Goal: Communication & Community: Answer question/provide support

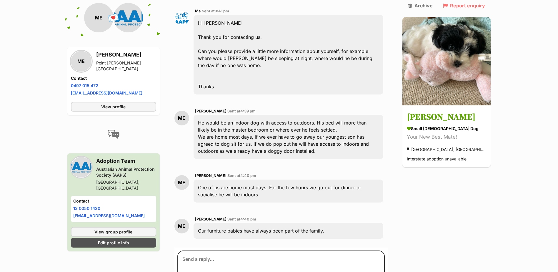
scroll to position [269, 0]
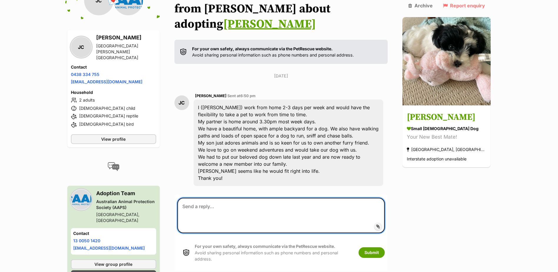
click at [211, 198] on textarea at bounding box center [281, 215] width 208 height 35
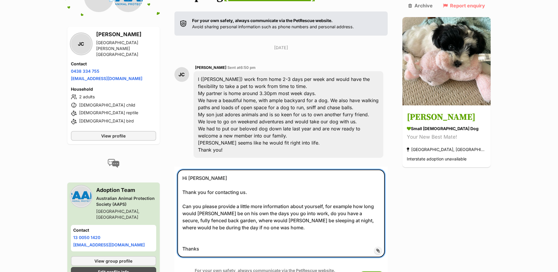
scroll to position [147, 0]
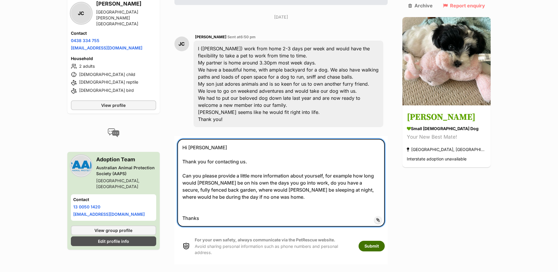
type textarea "Hi Jess Thank you for contacting us. Can you please provide a little more infor…"
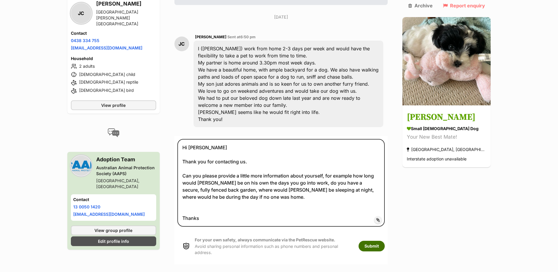
click at [385, 241] on button "Submit" at bounding box center [372, 246] width 26 height 11
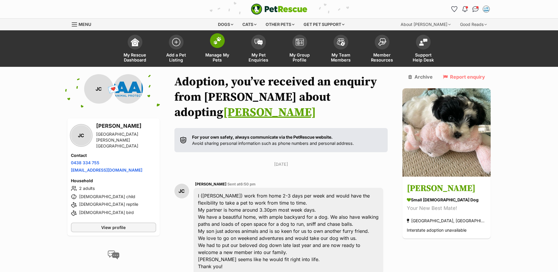
click at [216, 39] on img at bounding box center [217, 41] width 8 height 8
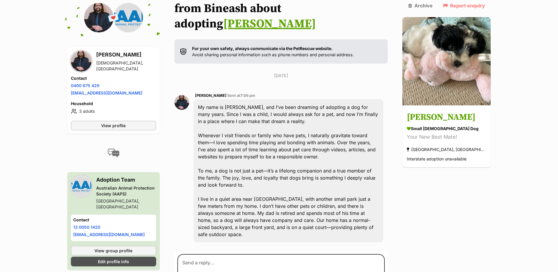
scroll to position [101, 0]
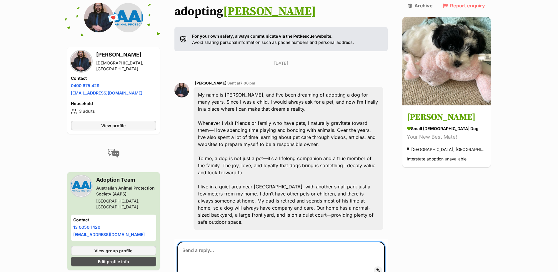
click at [218, 242] on textarea at bounding box center [281, 259] width 208 height 35
click at [234, 265] on textarea "Hi Bineash Thank you for contacting us. Could you please provide a little more …" at bounding box center [281, 268] width 208 height 52
click at [261, 264] on textarea "Hi Bineash Thank you for contacting us. Could you please provide a little more …" at bounding box center [281, 268] width 208 height 52
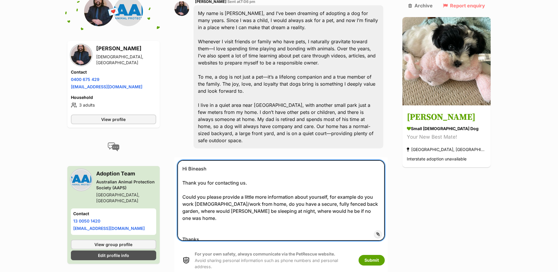
scroll to position [212, 0]
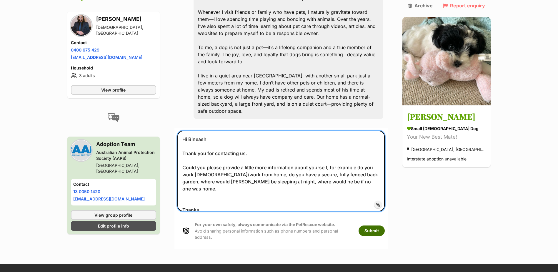
type textarea "Hi Bineash Thank you for contacting us. Could you please provide a little more …"
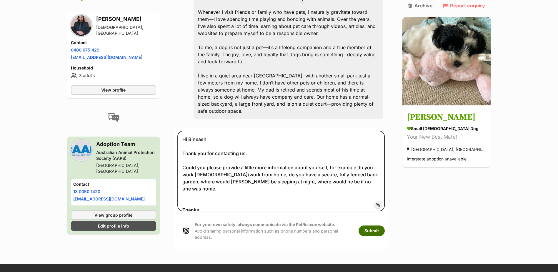
click at [385, 225] on button "Submit" at bounding box center [372, 230] width 26 height 11
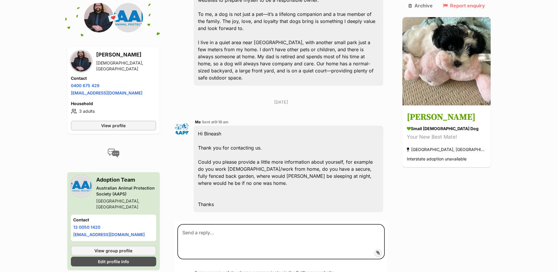
scroll to position [249, 0]
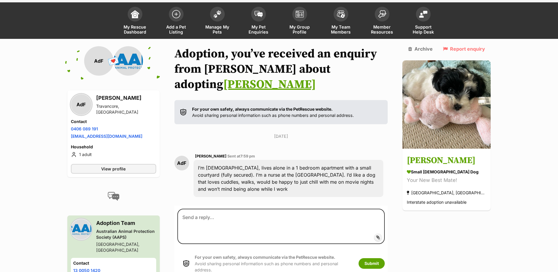
scroll to position [48, 0]
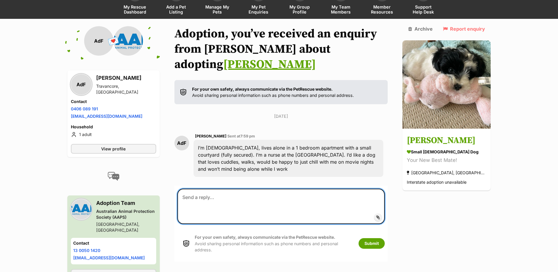
click at [182, 189] on textarea at bounding box center [281, 206] width 208 height 35
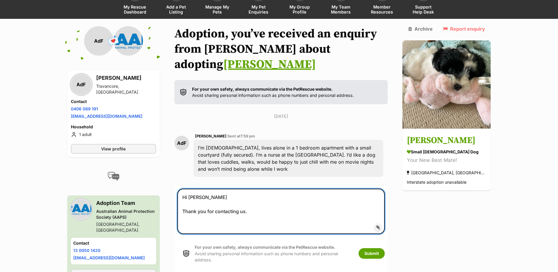
paste textarea "Puppies require a great deal of care, attention, and company – especially in th…"
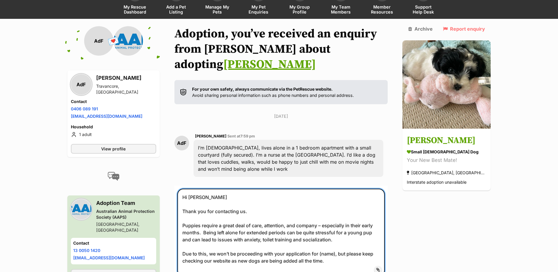
drag, startPoint x: 333, startPoint y: 238, endPoint x: 261, endPoint y: 240, distance: 71.8
click at [261, 240] on textarea "Hi Adrian Thank you for contacting us. Puppies require a great deal of care, at…" at bounding box center [281, 233] width 208 height 88
drag, startPoint x: 187, startPoint y: 232, endPoint x: 371, endPoint y: 236, distance: 184.3
click at [371, 236] on textarea "Hi Adrian Thank you for contacting us. Puppies require a great deal of care, at…" at bounding box center [281, 233] width 208 height 88
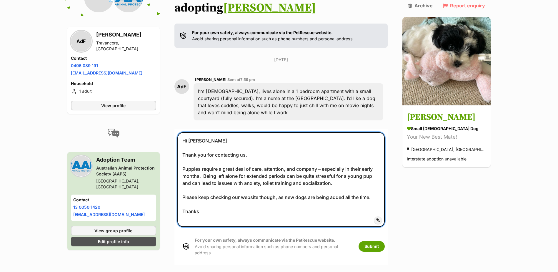
scroll to position [107, 0]
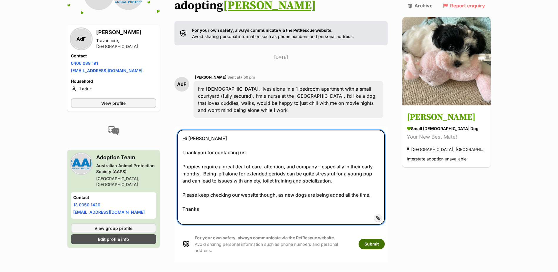
type textarea "Hi Adrian Thank you for contacting us. Puppies require a great deal of care, at…"
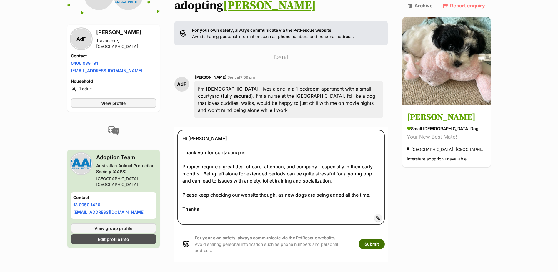
click at [384, 239] on button "Submit" at bounding box center [372, 244] width 26 height 11
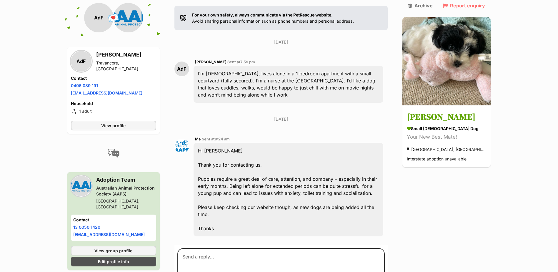
scroll to position [146, 0]
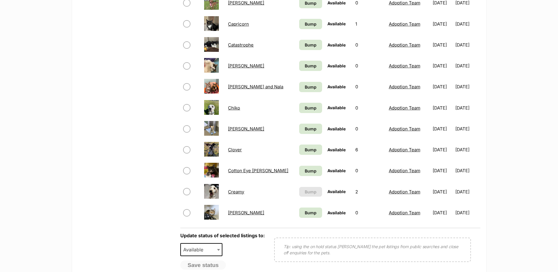
scroll to position [471, 0]
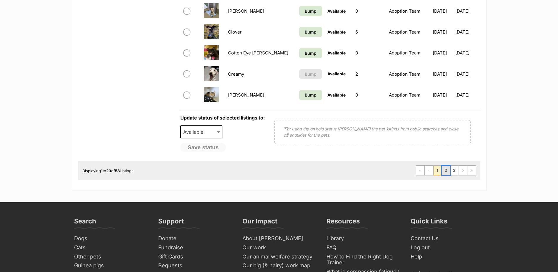
click at [447, 170] on link "2" at bounding box center [446, 170] width 8 height 9
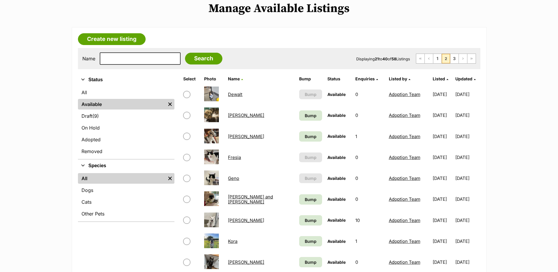
scroll to position [88, 0]
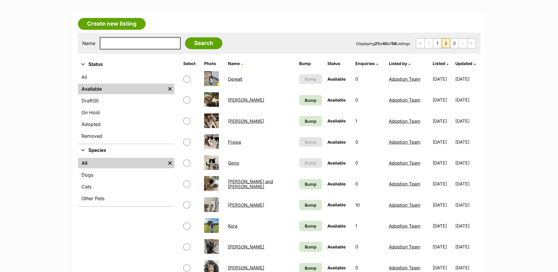
click at [230, 206] on link "[PERSON_NAME]" at bounding box center [246, 205] width 36 height 6
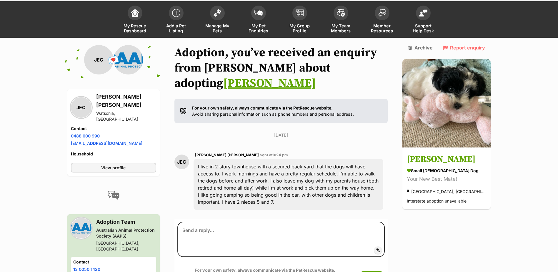
scroll to position [59, 0]
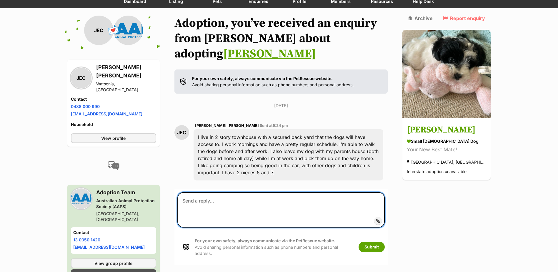
click at [190, 192] on textarea at bounding box center [281, 209] width 208 height 35
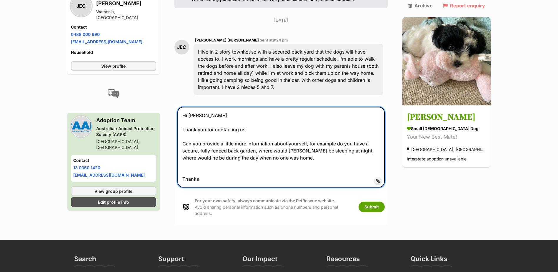
scroll to position [147, 0]
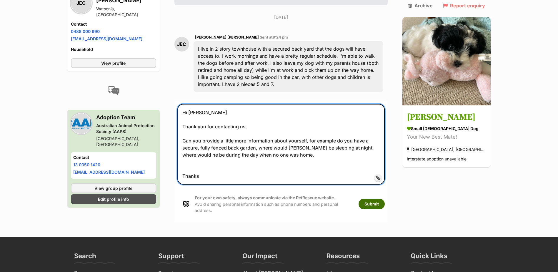
type textarea "Hi [PERSON_NAME] Thank you for contacting us. Can you provide a little more inf…"
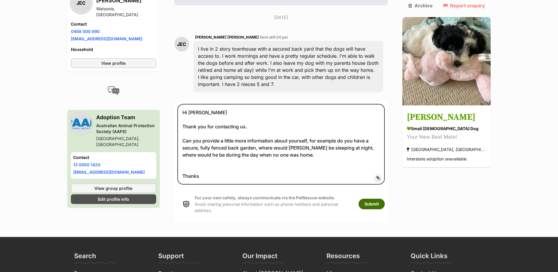
click at [385, 199] on button "Submit" at bounding box center [372, 204] width 26 height 11
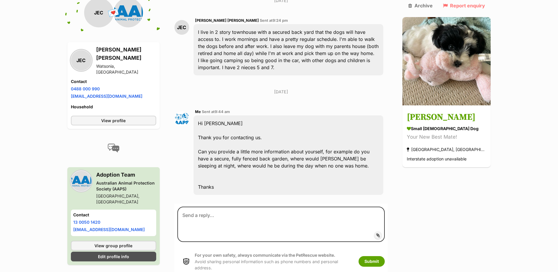
scroll to position [164, 0]
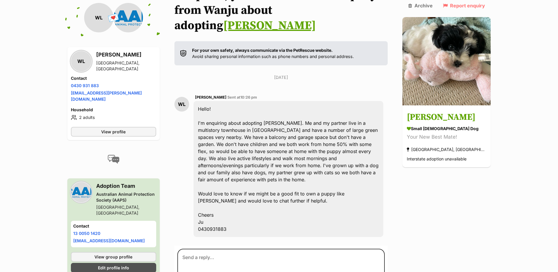
scroll to position [97, 0]
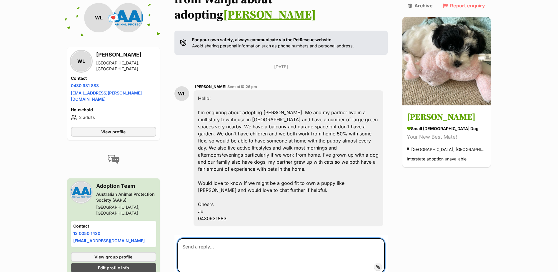
click at [195, 238] on textarea at bounding box center [281, 255] width 208 height 35
paste textarea "Puppies require a great deal of care, attention, and company – especially in th…"
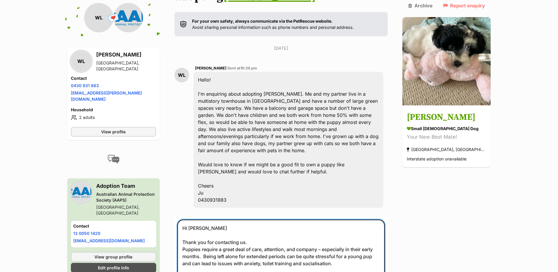
scroll to position [117, 0]
click at [255, 219] on textarea "Hi Ju Thank you for contacting us. Puppies require a great deal of care, attent…" at bounding box center [281, 263] width 208 height 88
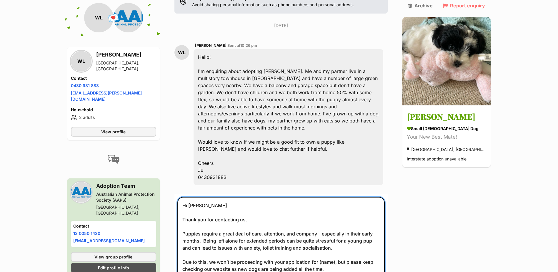
scroll to position [175, 0]
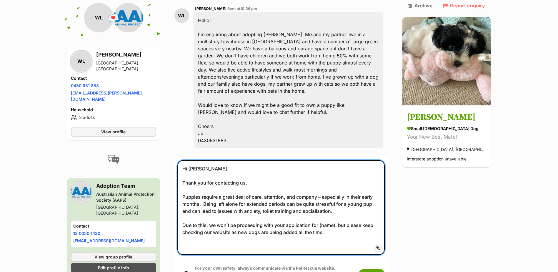
drag, startPoint x: 281, startPoint y: 209, endPoint x: 185, endPoint y: 174, distance: 103.0
click at [185, 174] on textarea "Hi Ju Thank you for contacting us. Puppies require a great deal of care, attent…" at bounding box center [281, 207] width 208 height 95
paste textarea "Being in an apartment with only a balcony, no back garden, isn't quite the righ…"
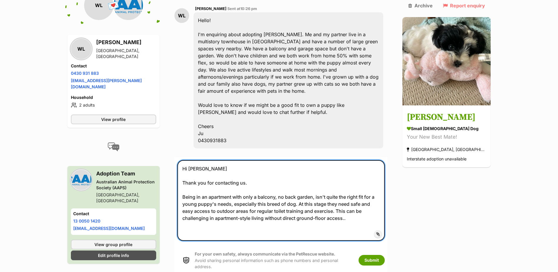
click at [329, 196] on textarea "Hi Ju Thank you for contacting us. Being in an apartment with only a balcony, n…" at bounding box center [281, 200] width 208 height 81
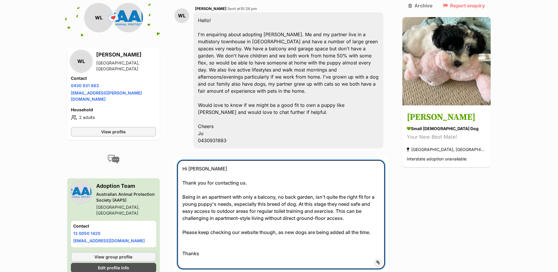
type textarea "Hi Ju Thank you for contacting us. Being in an apartment with only a balcony, n…"
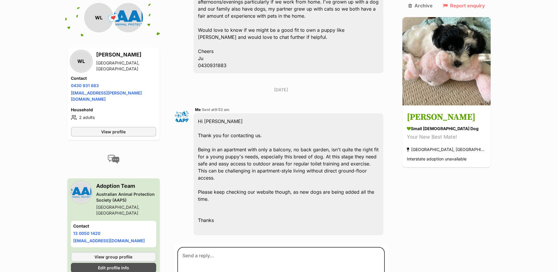
scroll to position [256, 0]
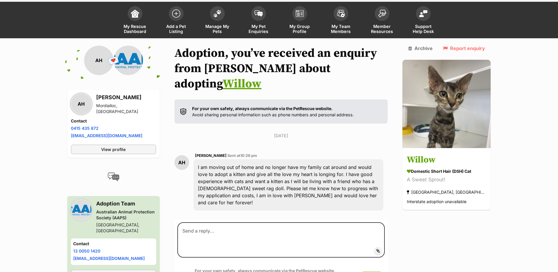
scroll to position [55, 0]
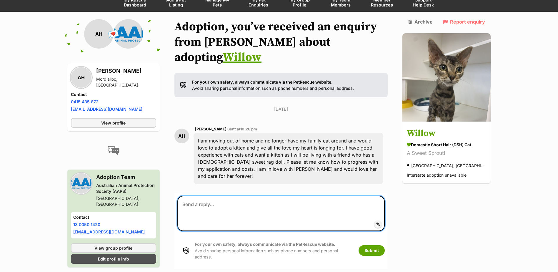
click at [195, 196] on textarea at bounding box center [281, 213] width 208 height 35
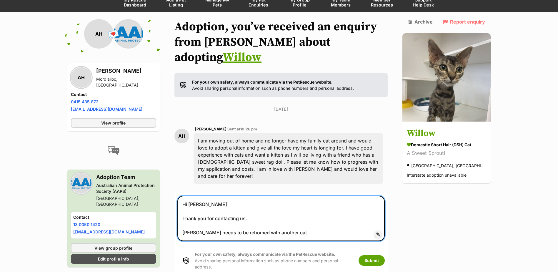
drag, startPoint x: 298, startPoint y: 215, endPoint x: 186, endPoint y: 213, distance: 112.2
click at [186, 213] on textarea "Hi Amelia Thank you for contacting us. Willow needs to be rehomed with another …" at bounding box center [281, 218] width 208 height 45
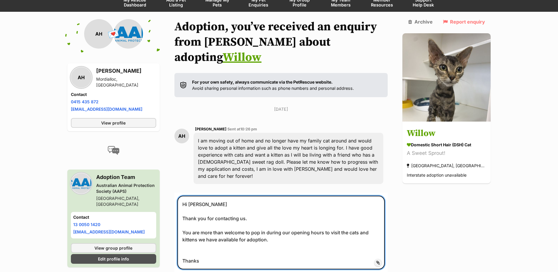
type textarea "Hi Amelia Thank you for contacting us. You are more than welcome to pop in duri…"
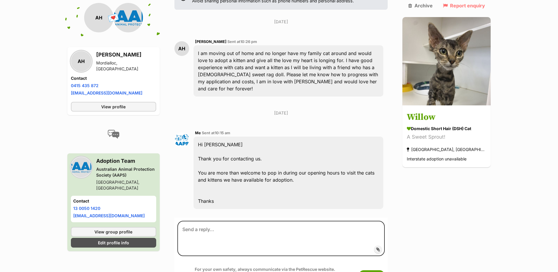
scroll to position [153, 0]
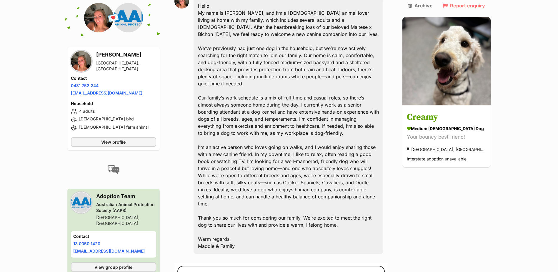
scroll to position [213, 0]
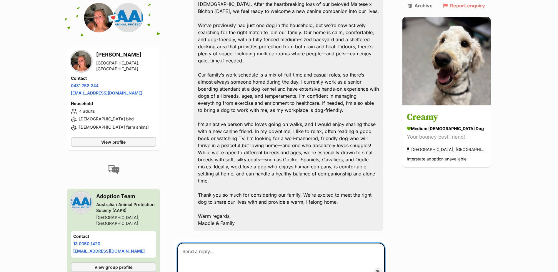
click at [206, 243] on textarea at bounding box center [281, 260] width 208 height 35
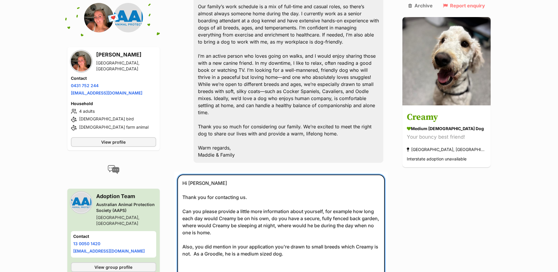
scroll to position [310, 0]
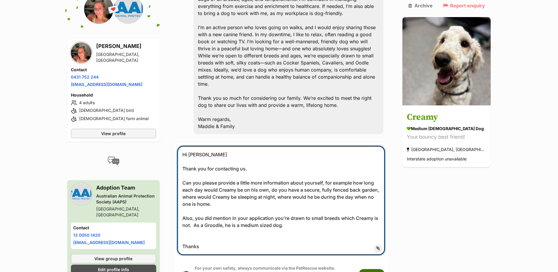
type textarea "Hi Maddie Thank you for contacting us. Can you please provide a little more inf…"
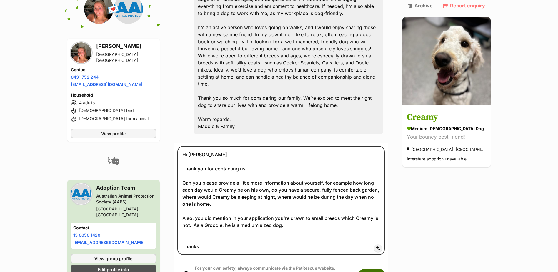
click at [385, 269] on button "Submit" at bounding box center [372, 274] width 26 height 11
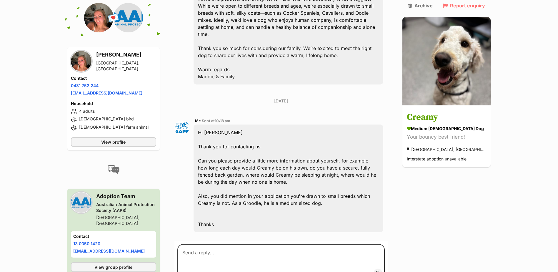
scroll to position [369, 0]
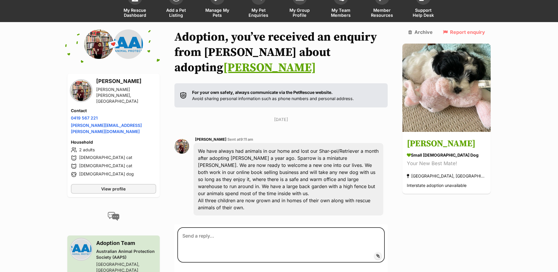
scroll to position [69, 0]
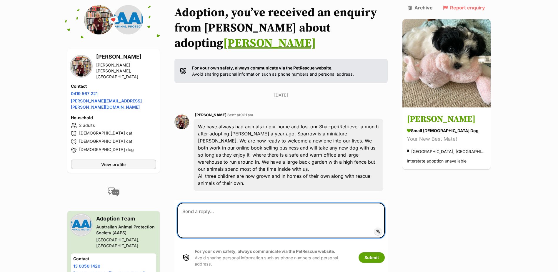
click at [210, 203] on textarea at bounding box center [281, 220] width 208 height 35
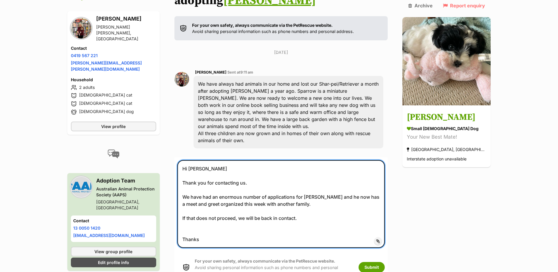
scroll to position [187, 0]
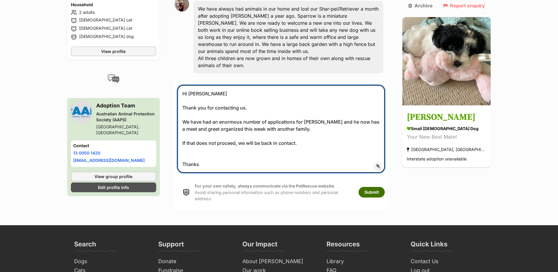
type textarea "Hi Stephanie Thank you for contacting us. We have had an enormous number of app…"
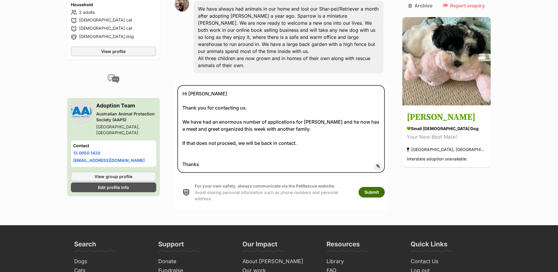
click at [383, 187] on button "Submit" at bounding box center [372, 192] width 26 height 11
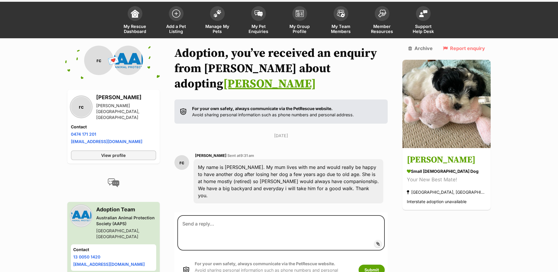
scroll to position [52, 0]
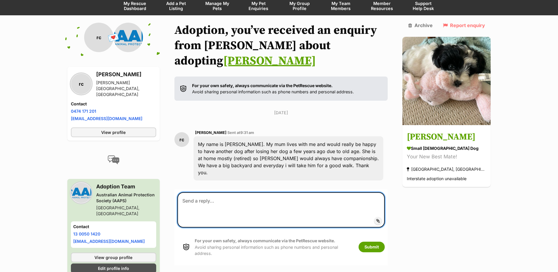
click at [201, 192] on textarea at bounding box center [281, 209] width 208 height 35
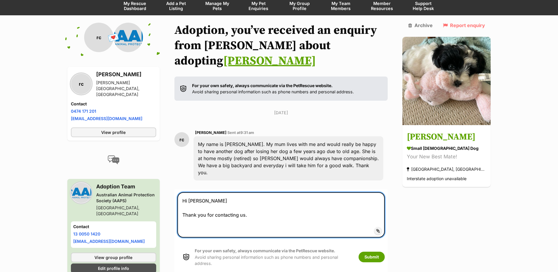
paste textarea "Can you please provide a little more information about yourself, for example do…"
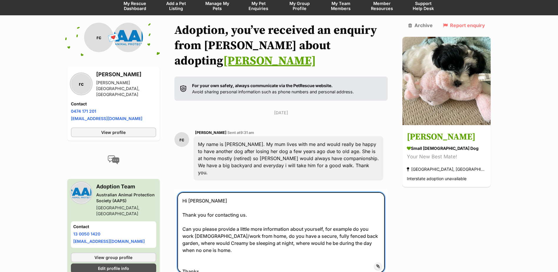
type textarea "Hi [PERSON_NAME] Thank you for contacting us. Can you please provide a little m…"
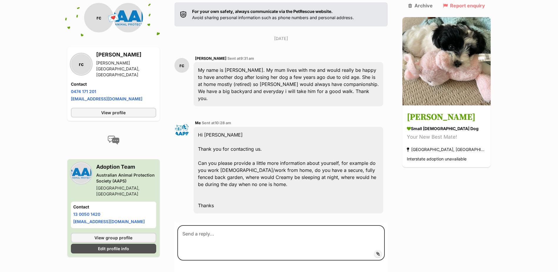
scroll to position [134, 0]
